Goal: Find specific page/section: Find specific page/section

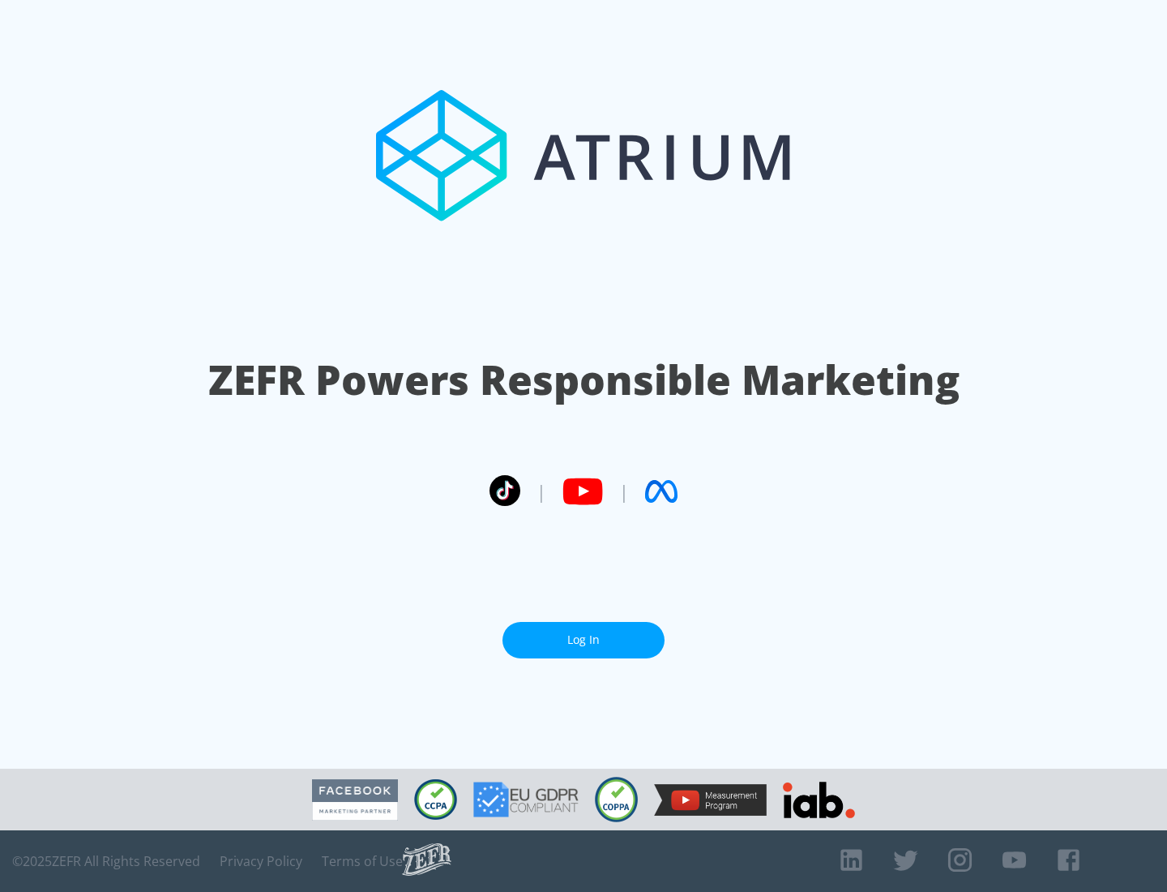
click at [584, 640] on link "Log In" at bounding box center [584, 640] width 162 height 36
